Goal: Task Accomplishment & Management: Manage account settings

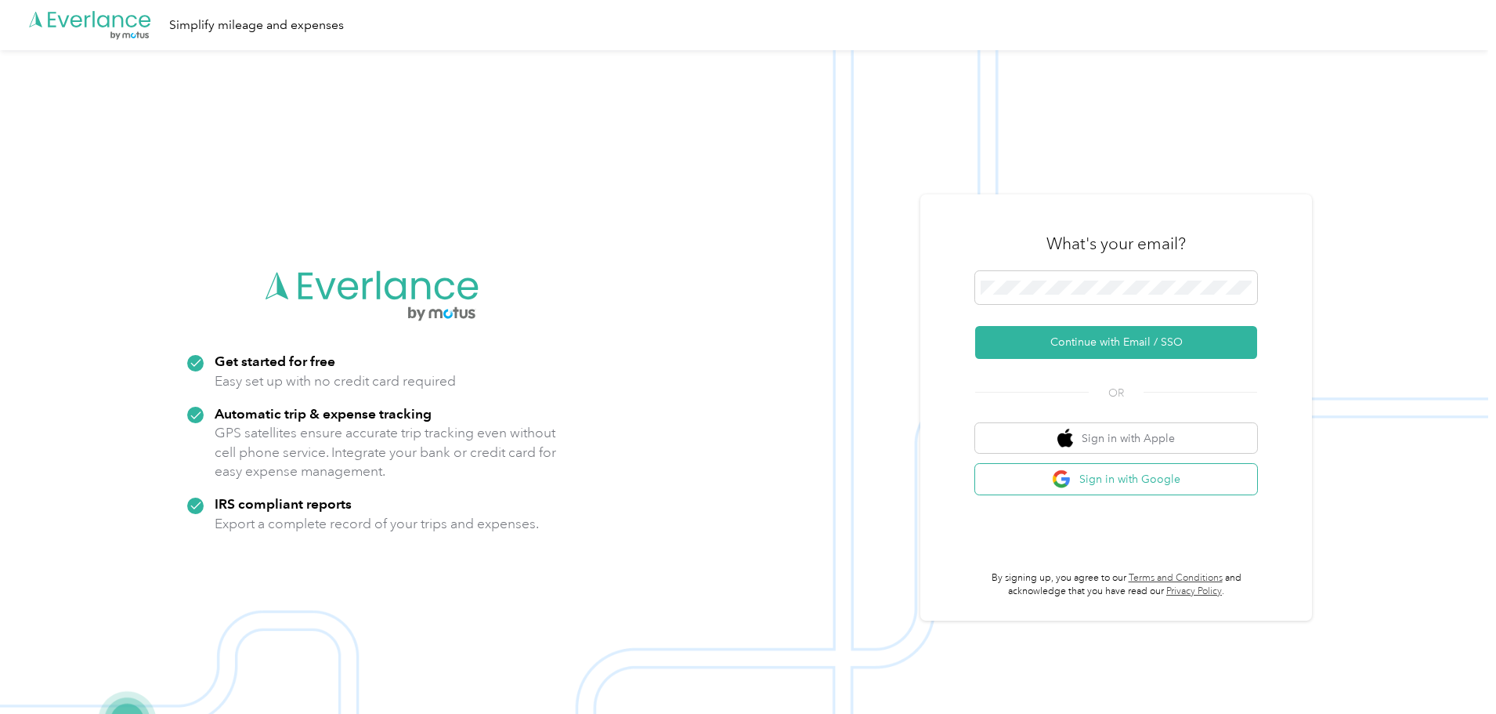
click at [1093, 477] on button "Sign in with Google" at bounding box center [1116, 479] width 282 height 31
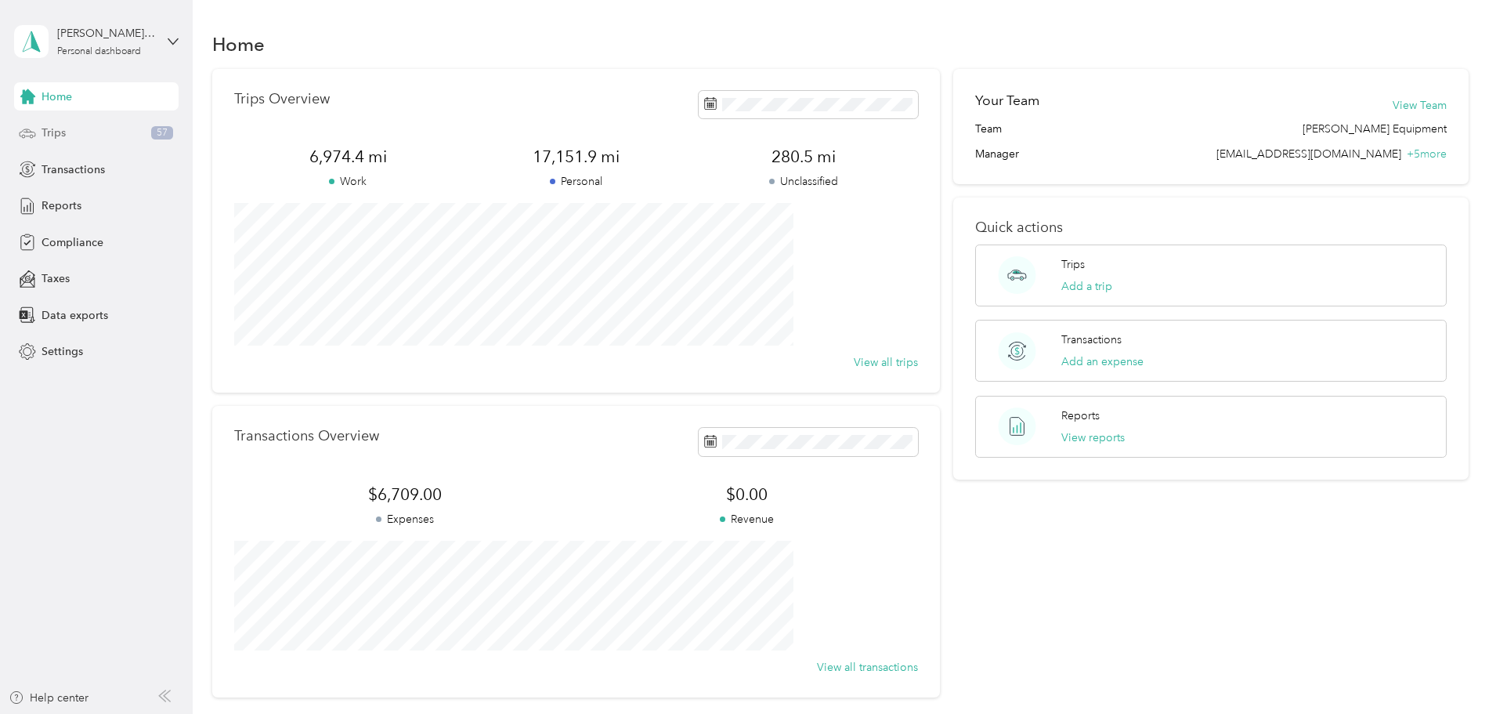
click at [53, 129] on span "Trips" at bounding box center [54, 133] width 24 height 16
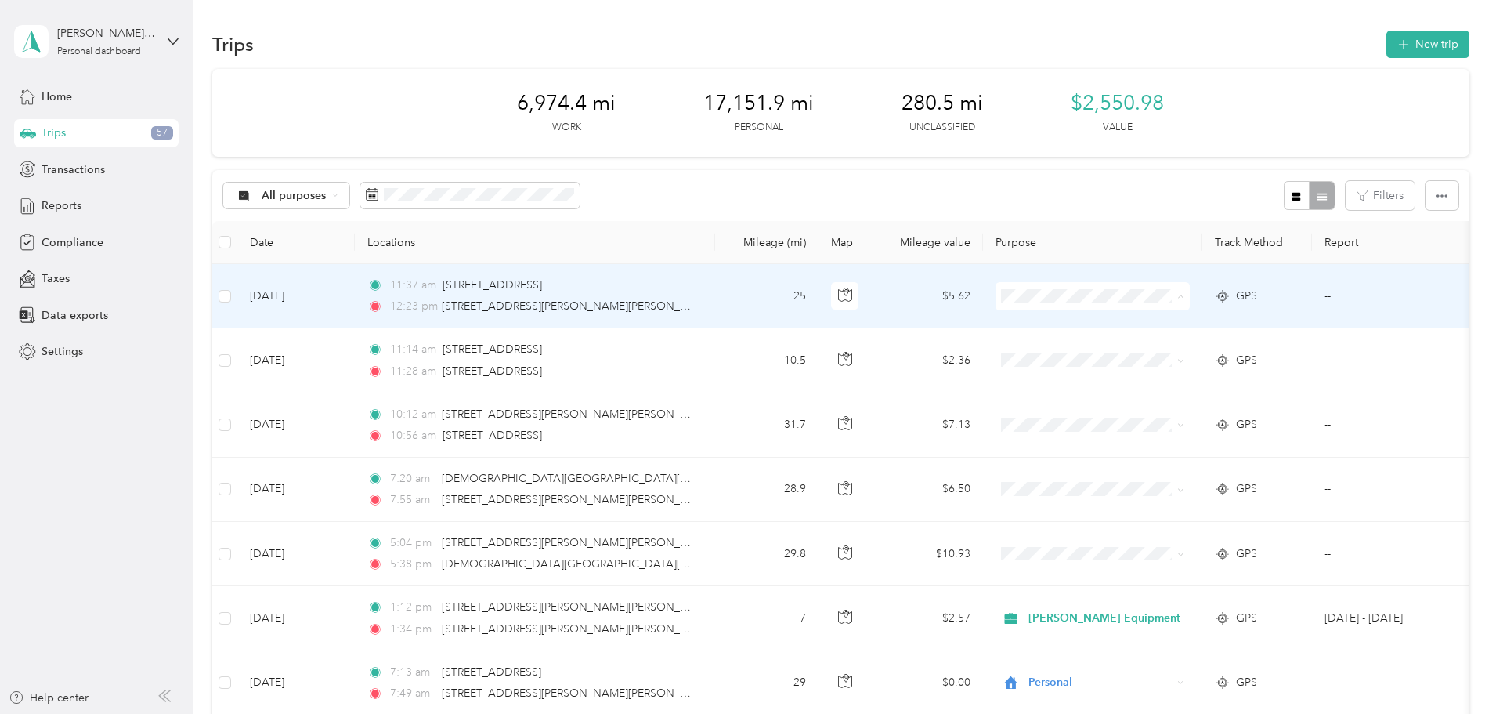
click at [1169, 321] on span "[PERSON_NAME] Equipment" at bounding box center [1215, 325] width 152 height 16
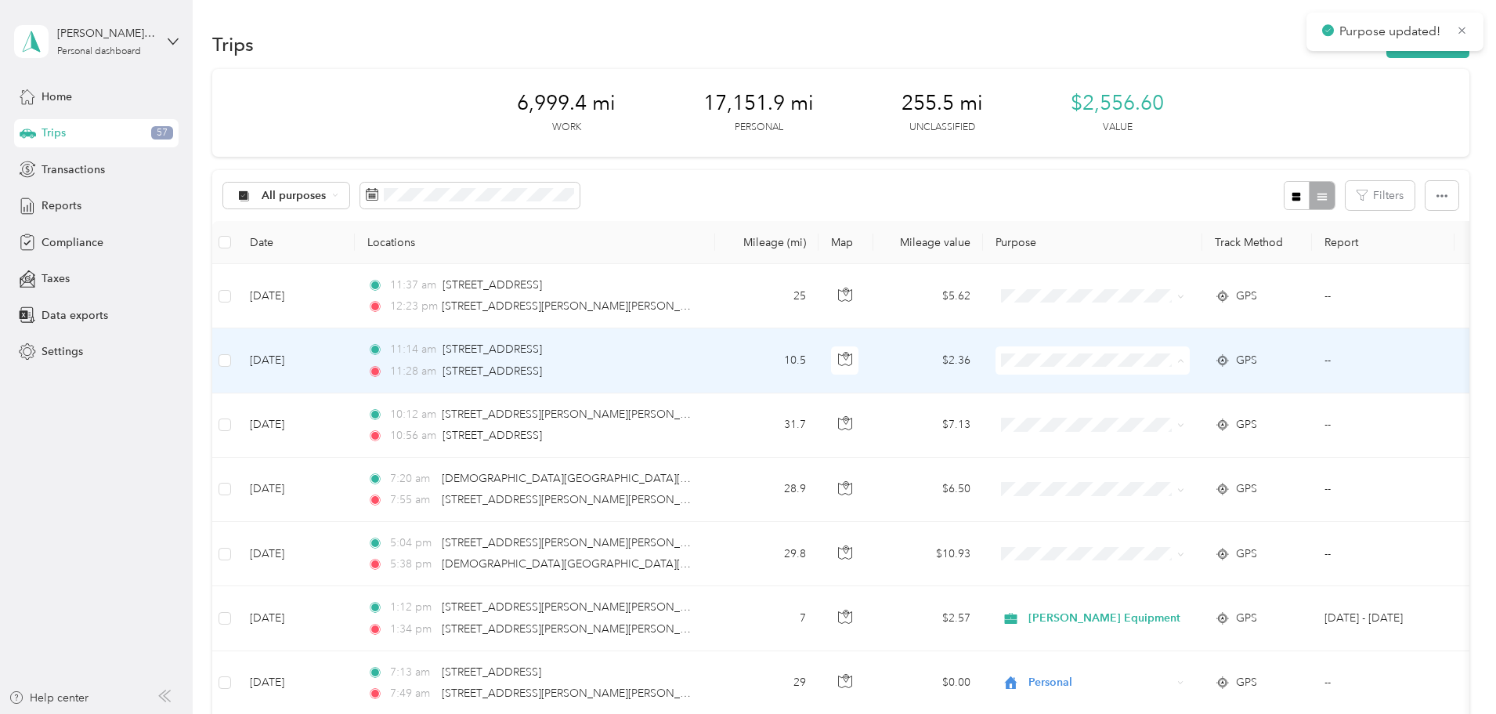
click at [1160, 389] on span "[PERSON_NAME] Equipment" at bounding box center [1215, 390] width 152 height 16
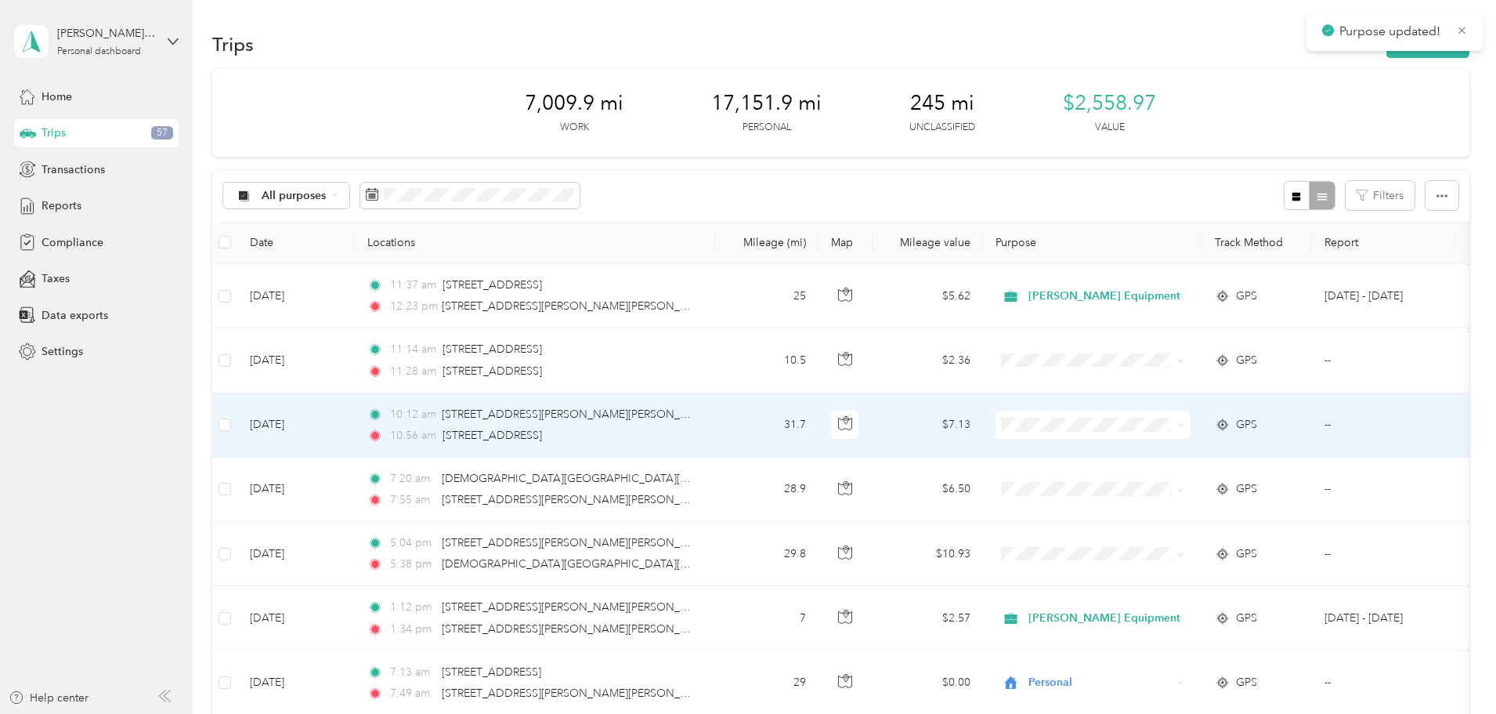
click at [1150, 453] on span "[PERSON_NAME] Equipment" at bounding box center [1215, 447] width 152 height 16
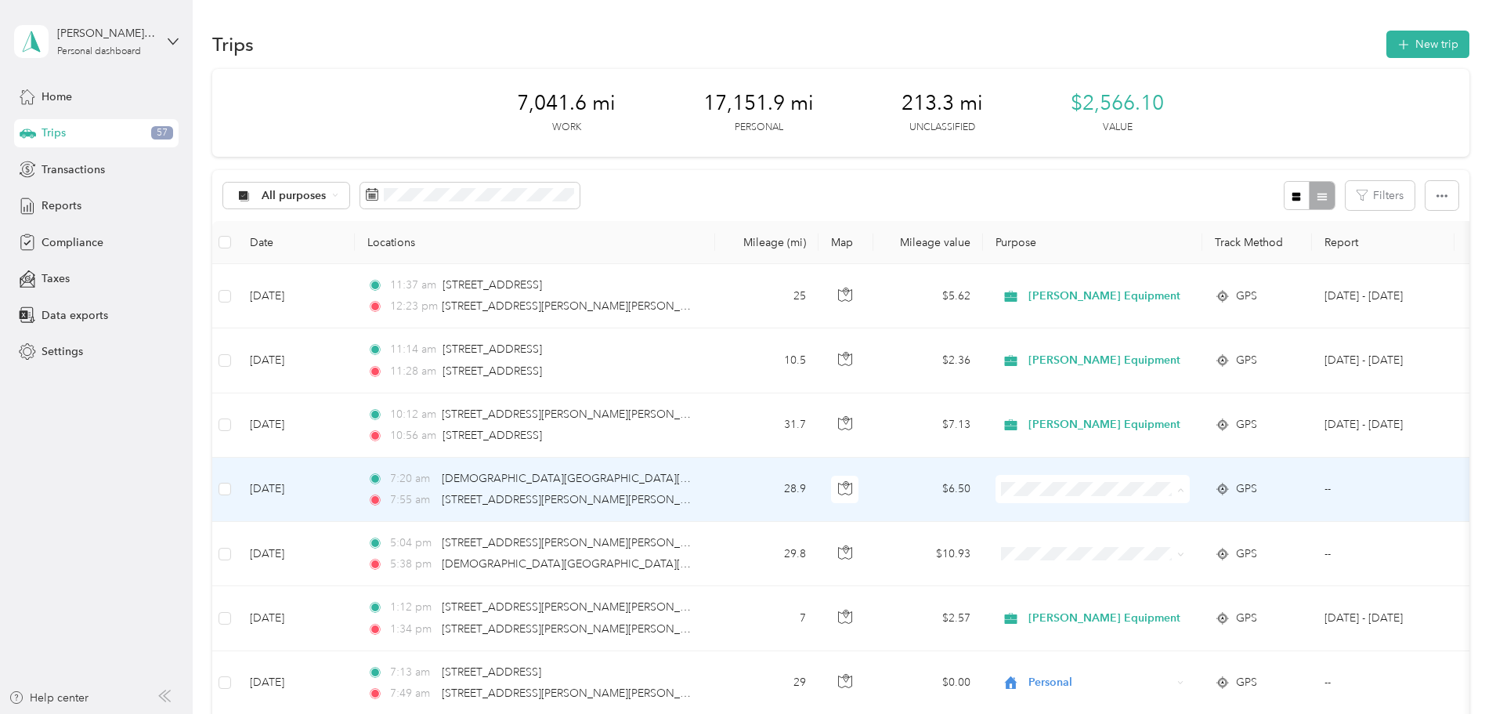
click at [1154, 542] on span "Personal" at bounding box center [1215, 545] width 152 height 16
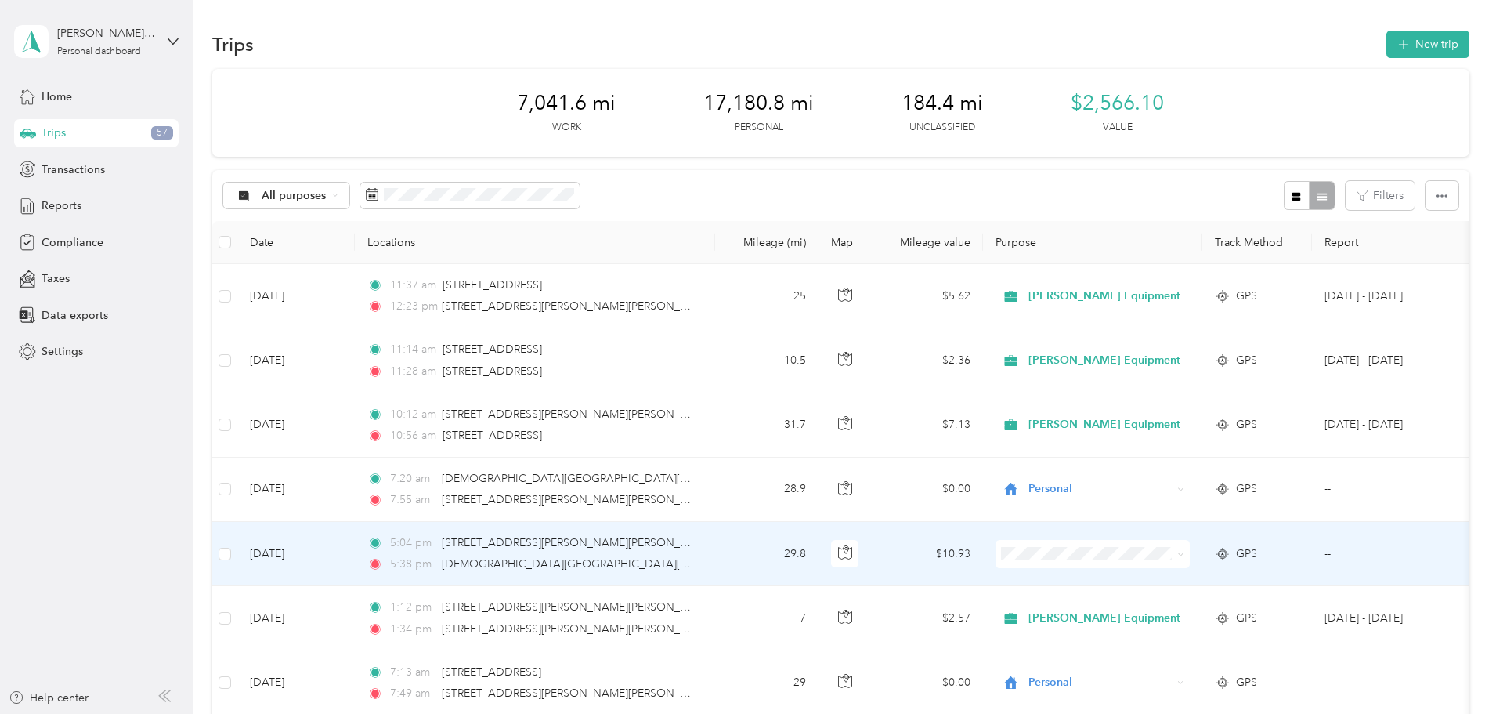
click at [1153, 608] on span "Personal" at bounding box center [1215, 604] width 152 height 16
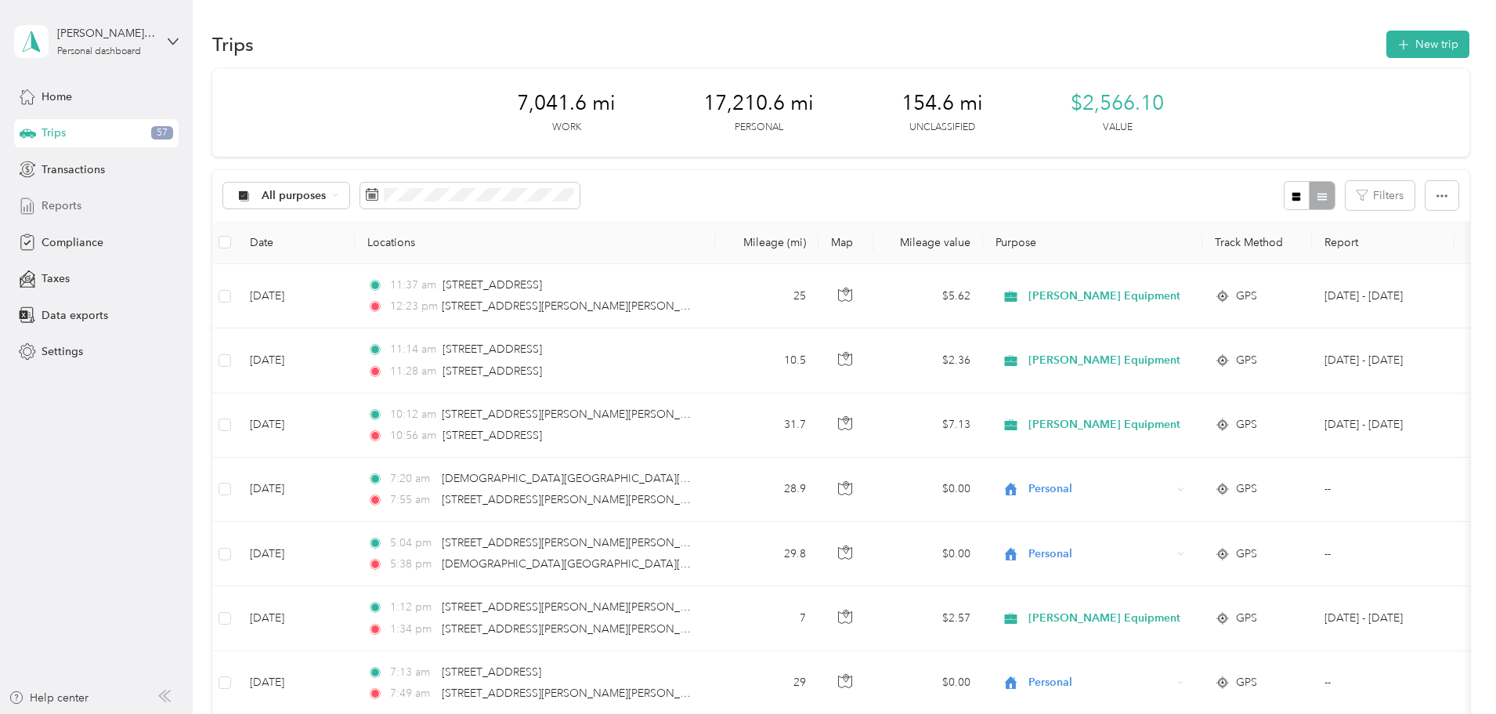
click at [57, 202] on span "Reports" at bounding box center [62, 205] width 40 height 16
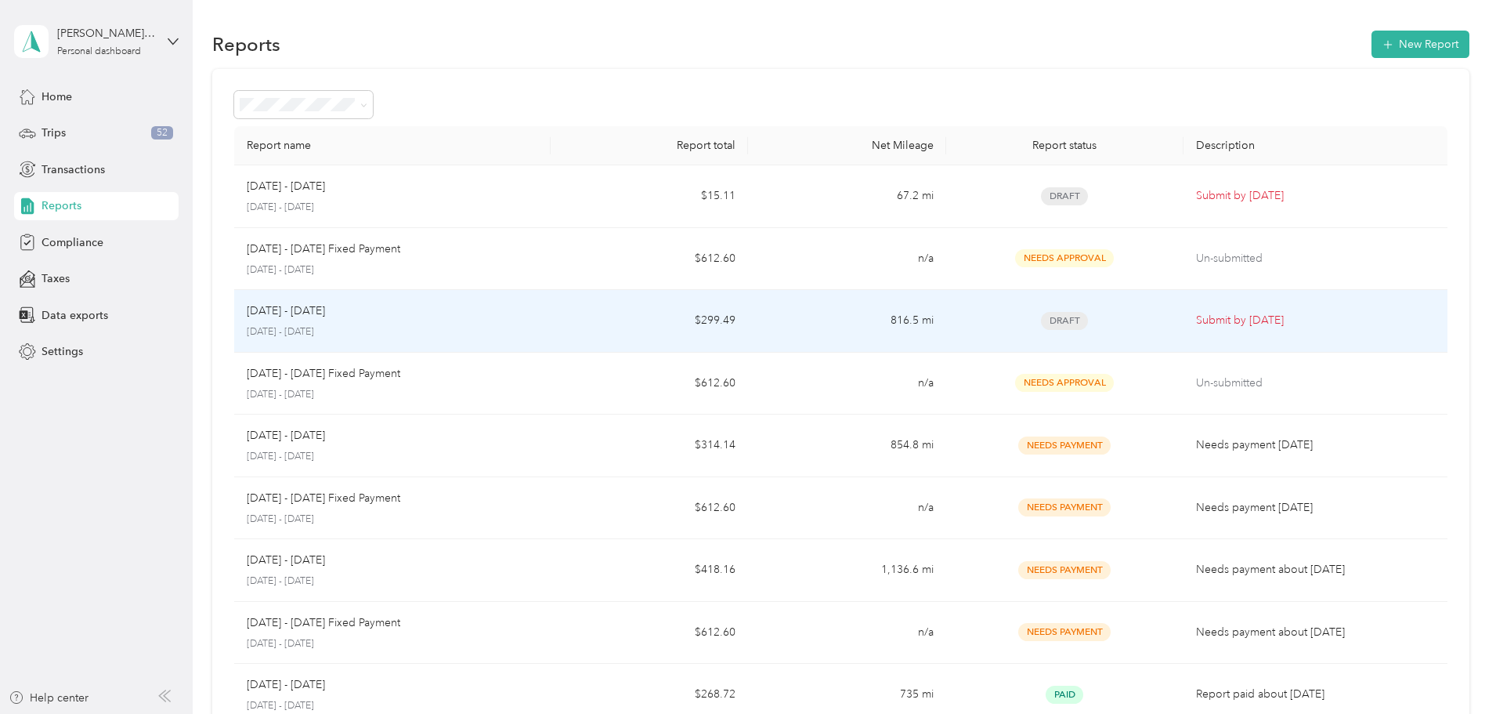
click at [1041, 322] on span "Draft" at bounding box center [1064, 321] width 47 height 18
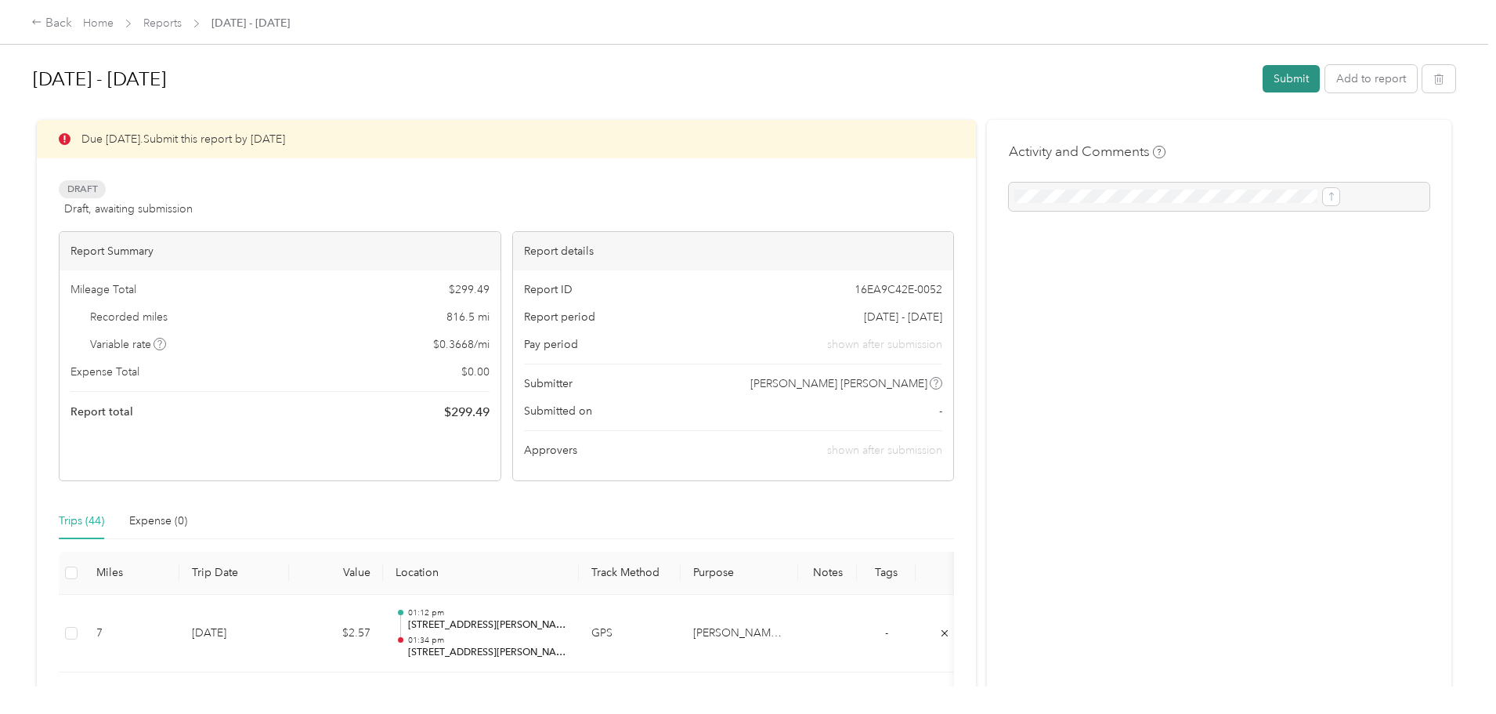
click at [1263, 76] on button "Submit" at bounding box center [1291, 78] width 57 height 27
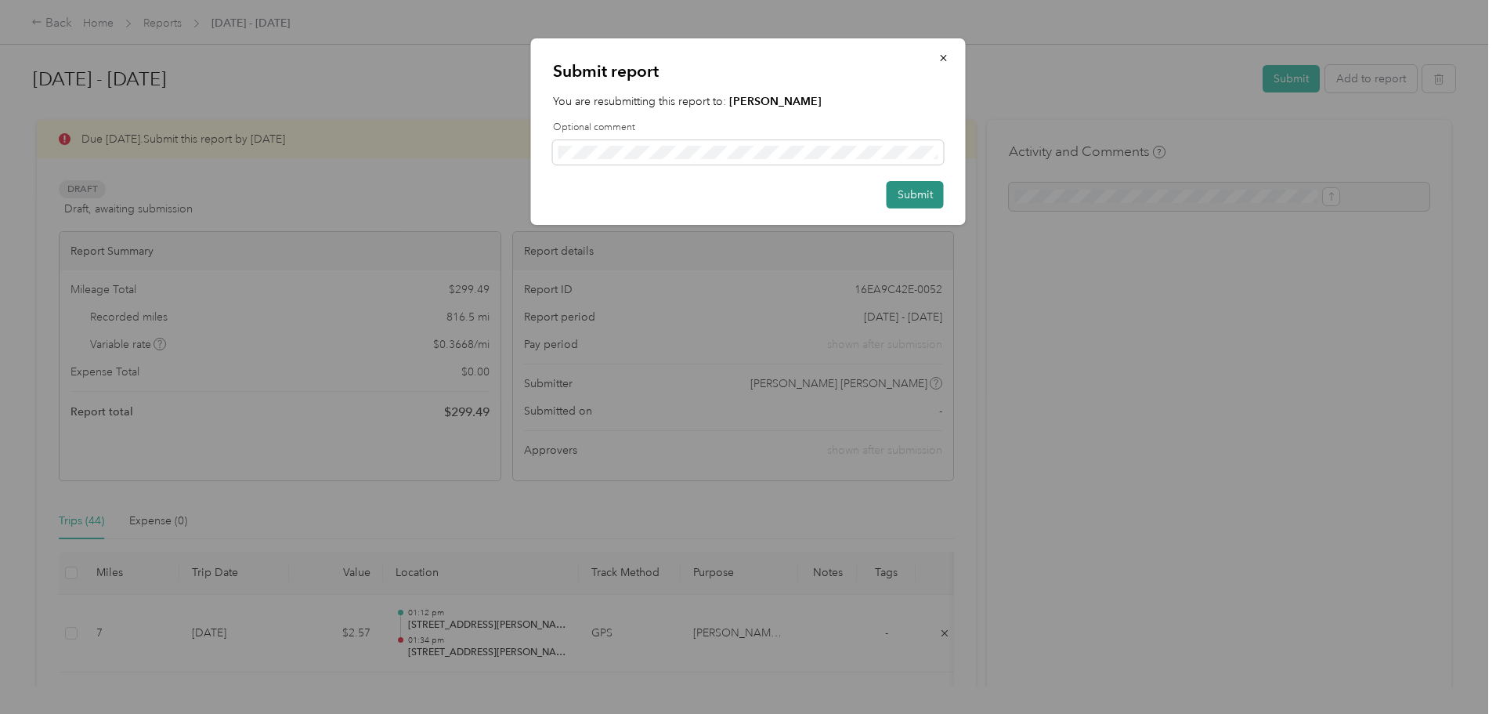
click at [912, 191] on button "Submit" at bounding box center [915, 194] width 57 height 27
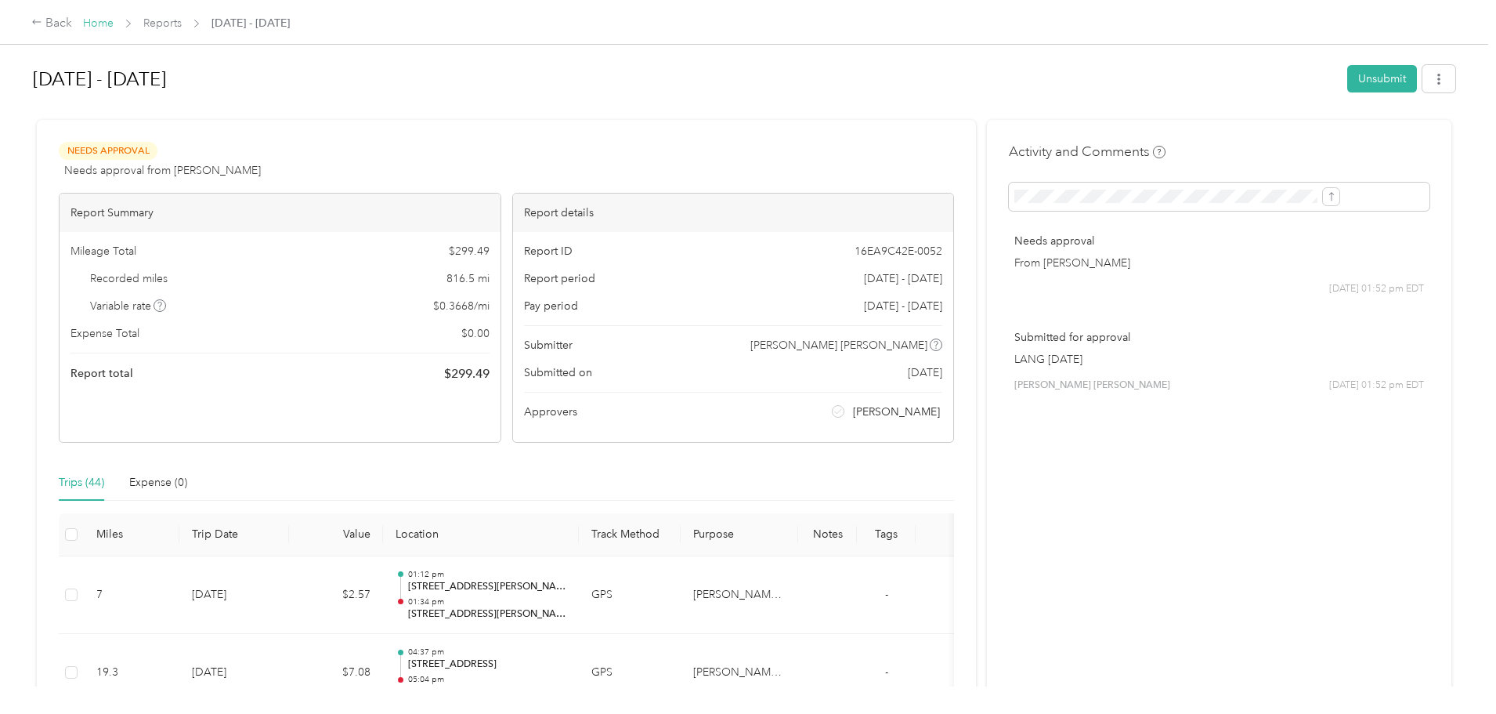
click at [114, 21] on link "Home" at bounding box center [98, 22] width 31 height 13
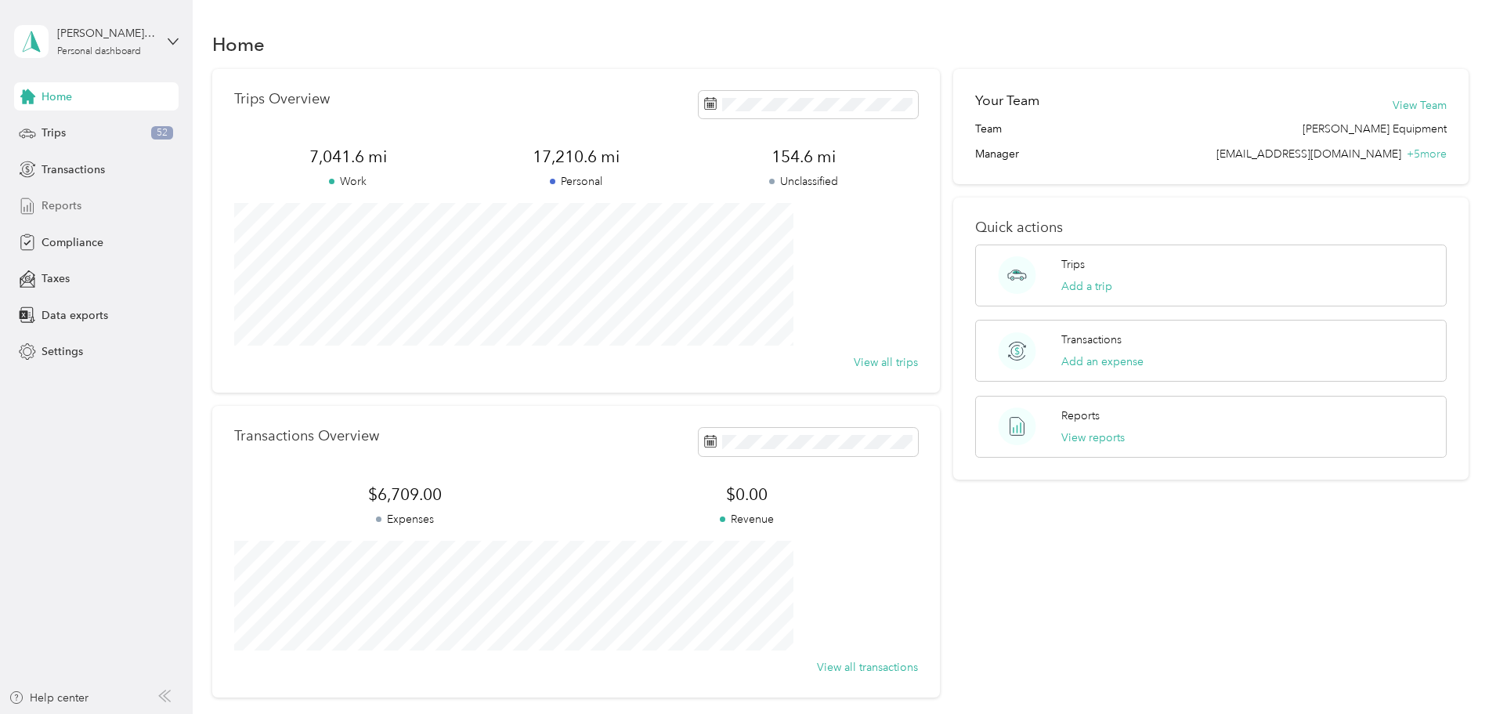
click at [51, 209] on span "Reports" at bounding box center [62, 205] width 40 height 16
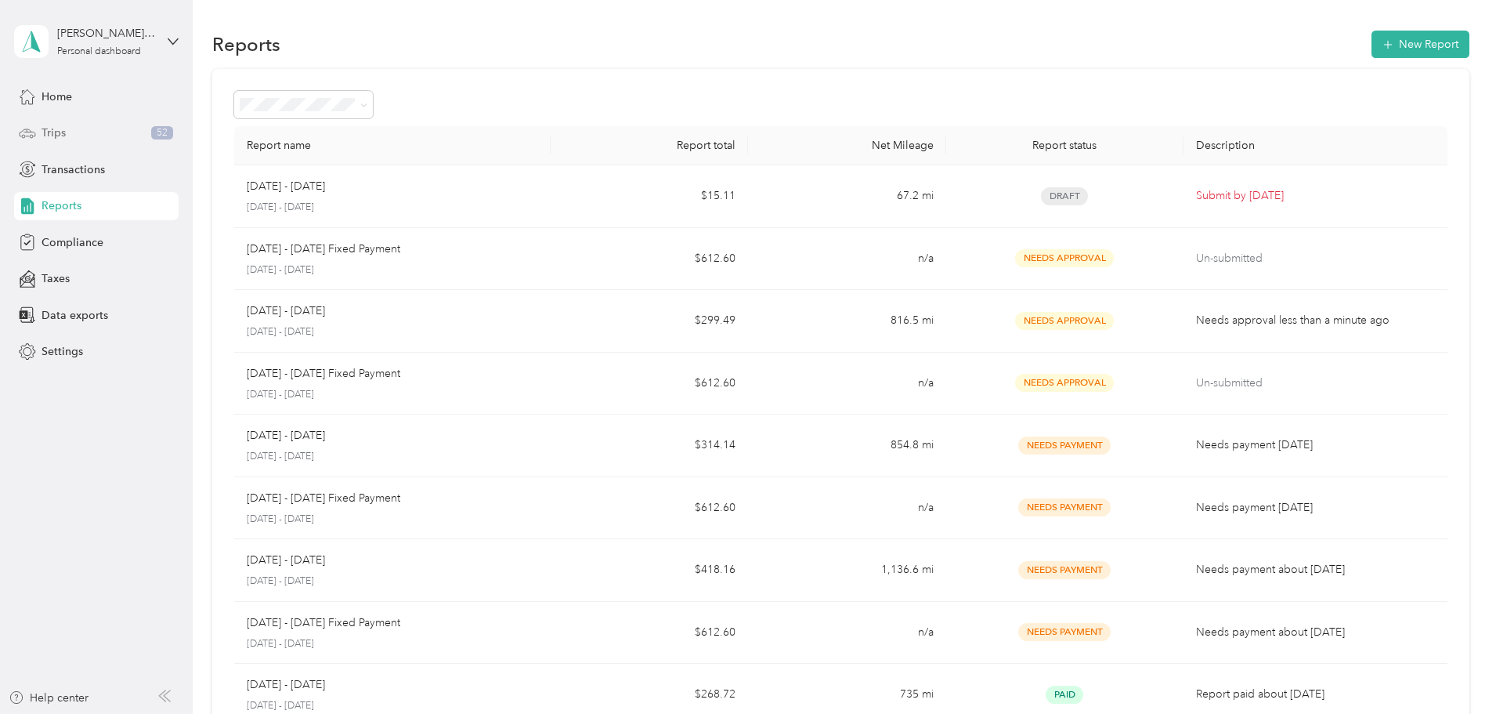
click at [52, 128] on span "Trips" at bounding box center [54, 133] width 24 height 16
